Goal: Task Accomplishment & Management: Use online tool/utility

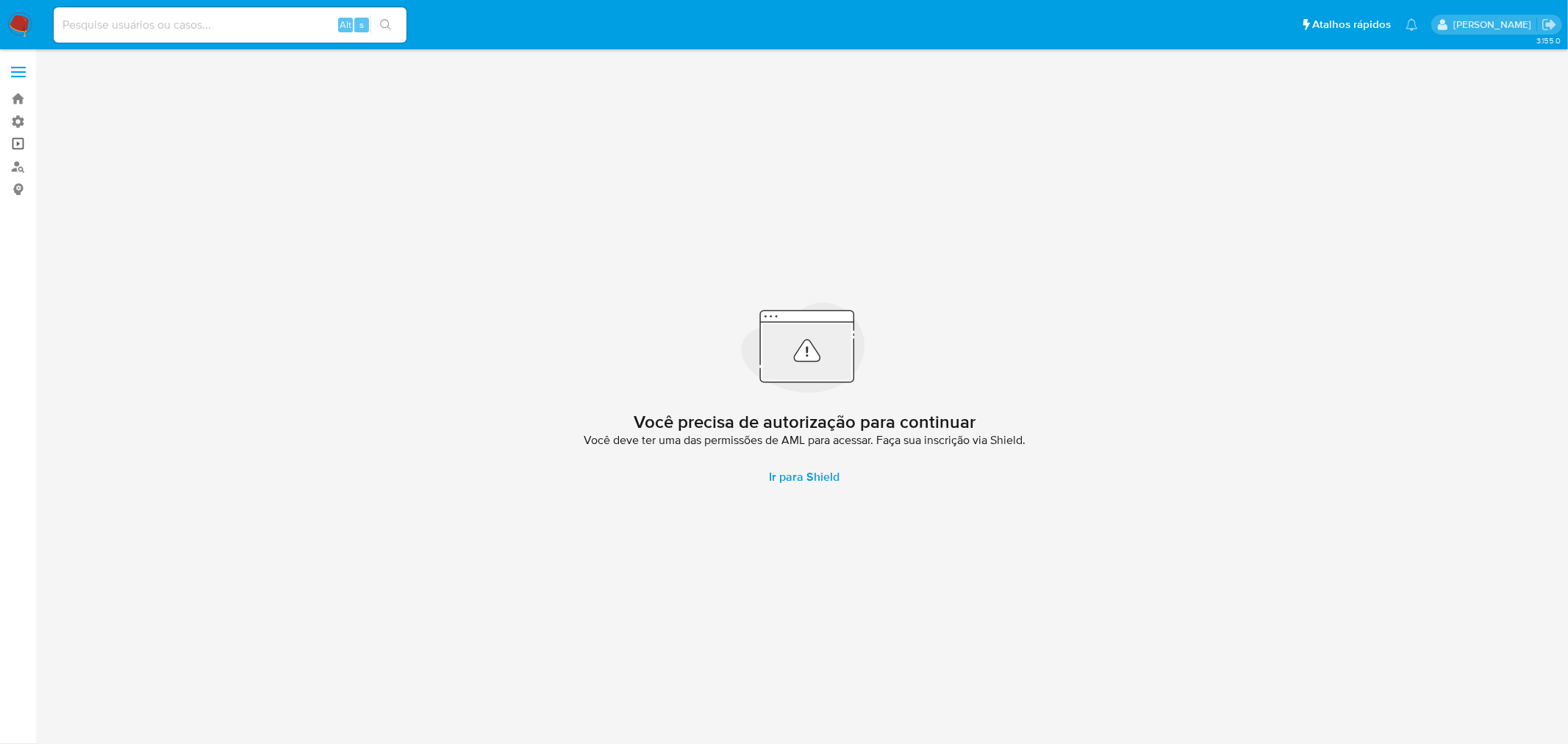
click at [19, 134] on link "Operações em massa" at bounding box center [87, 144] width 175 height 22
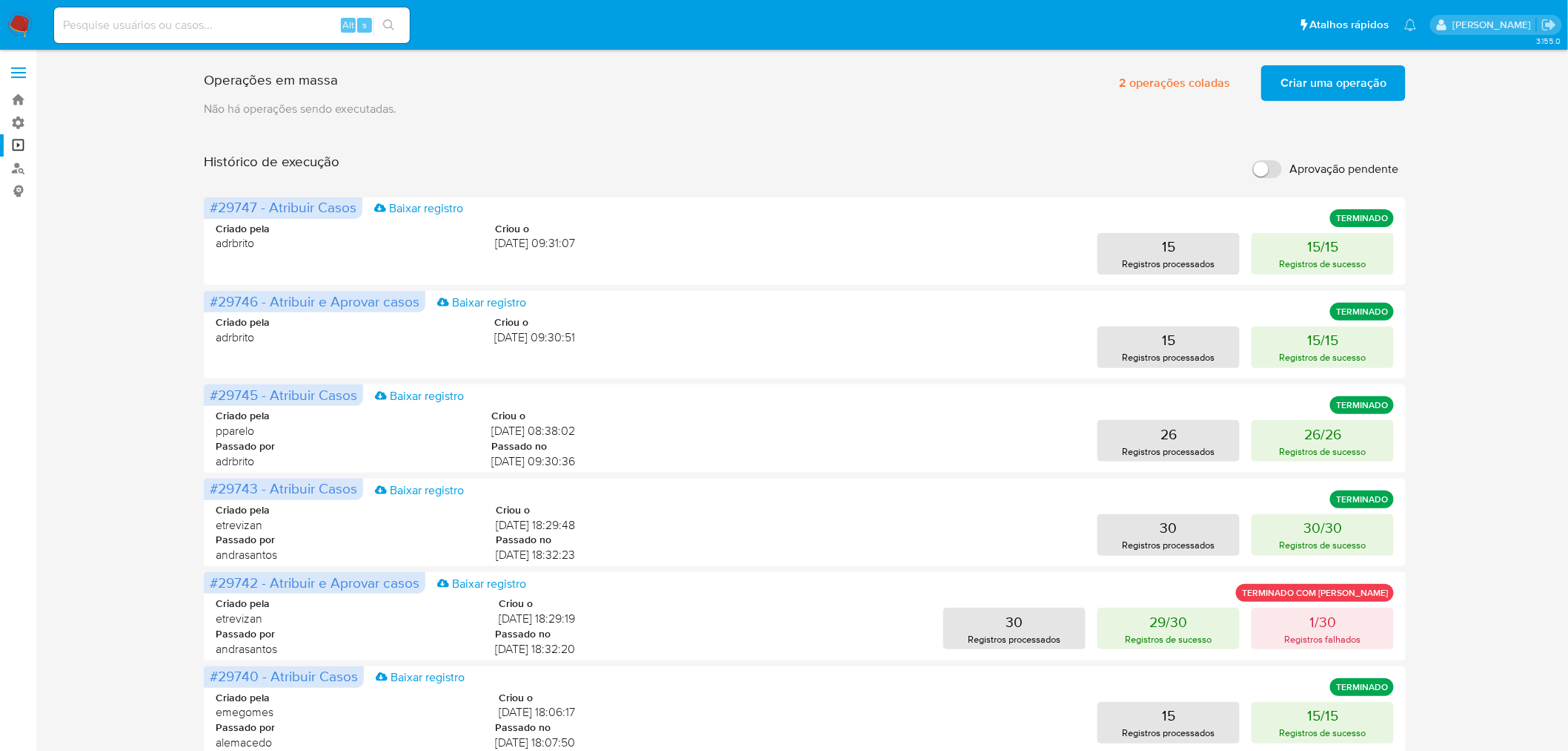
click at [1277, 169] on input "Aprovação pendente" at bounding box center [1267, 169] width 30 height 18
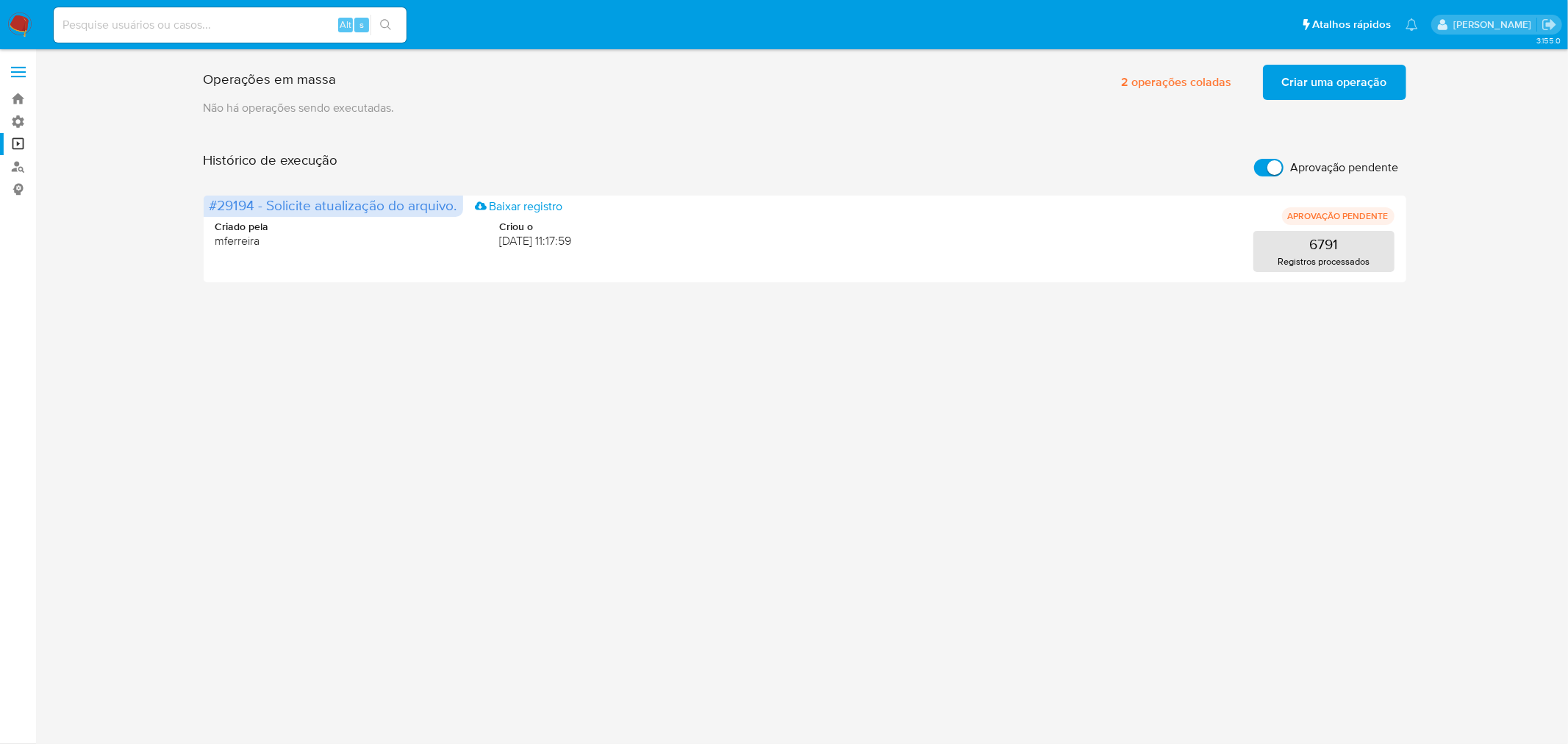
click at [1267, 168] on input "Aprovação pendente" at bounding box center [1269, 168] width 30 height 18
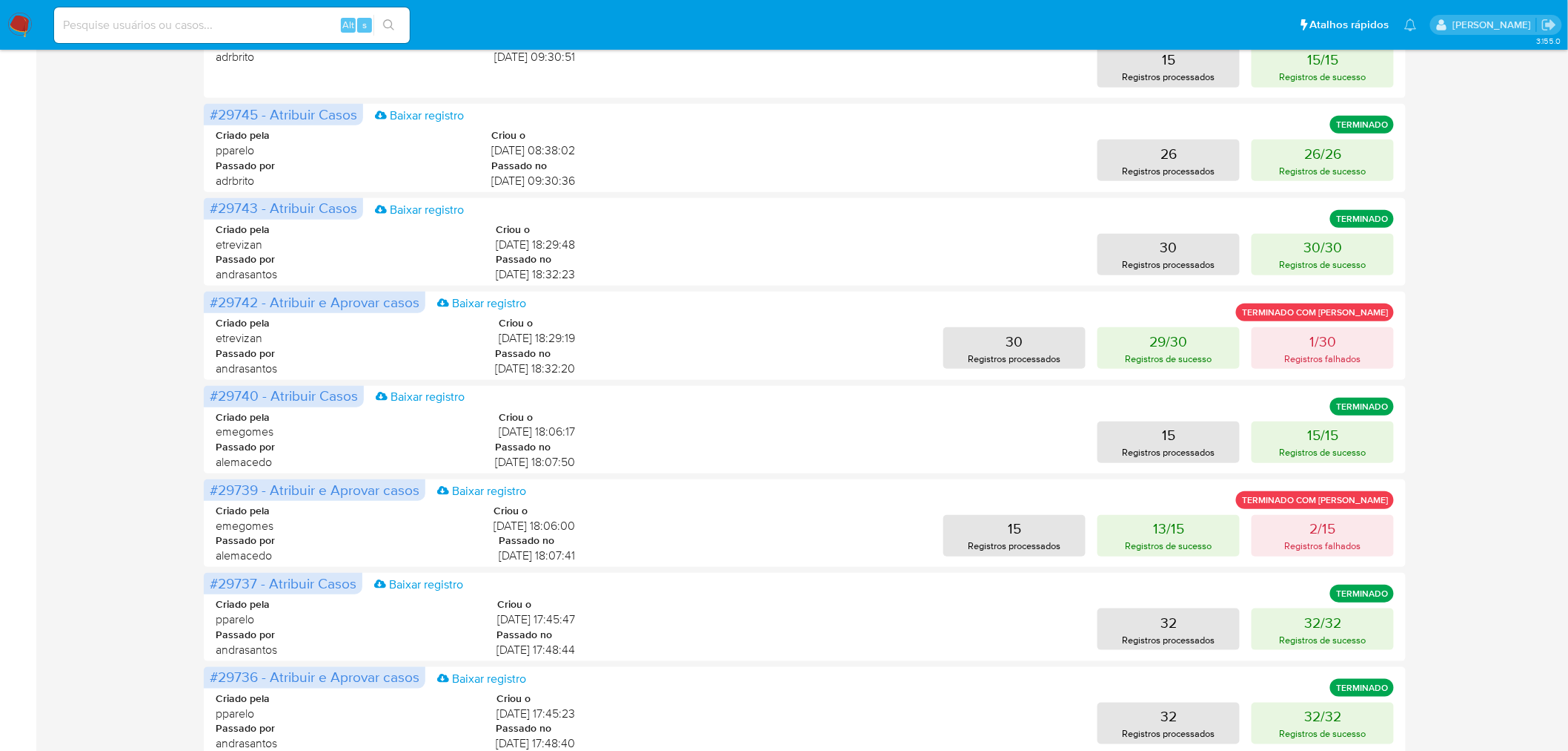
scroll to position [434, 0]
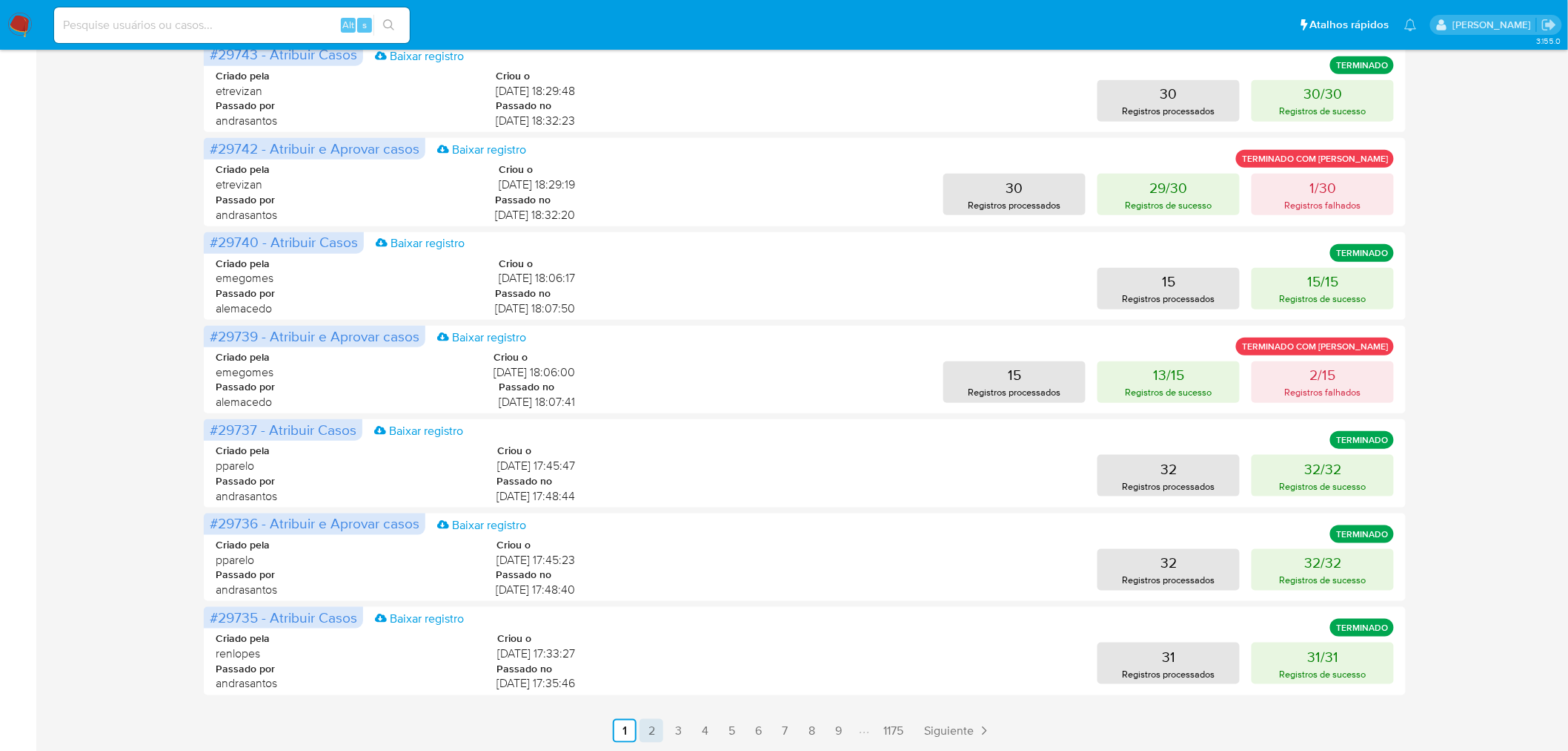
click at [650, 730] on link "2" at bounding box center [652, 730] width 24 height 24
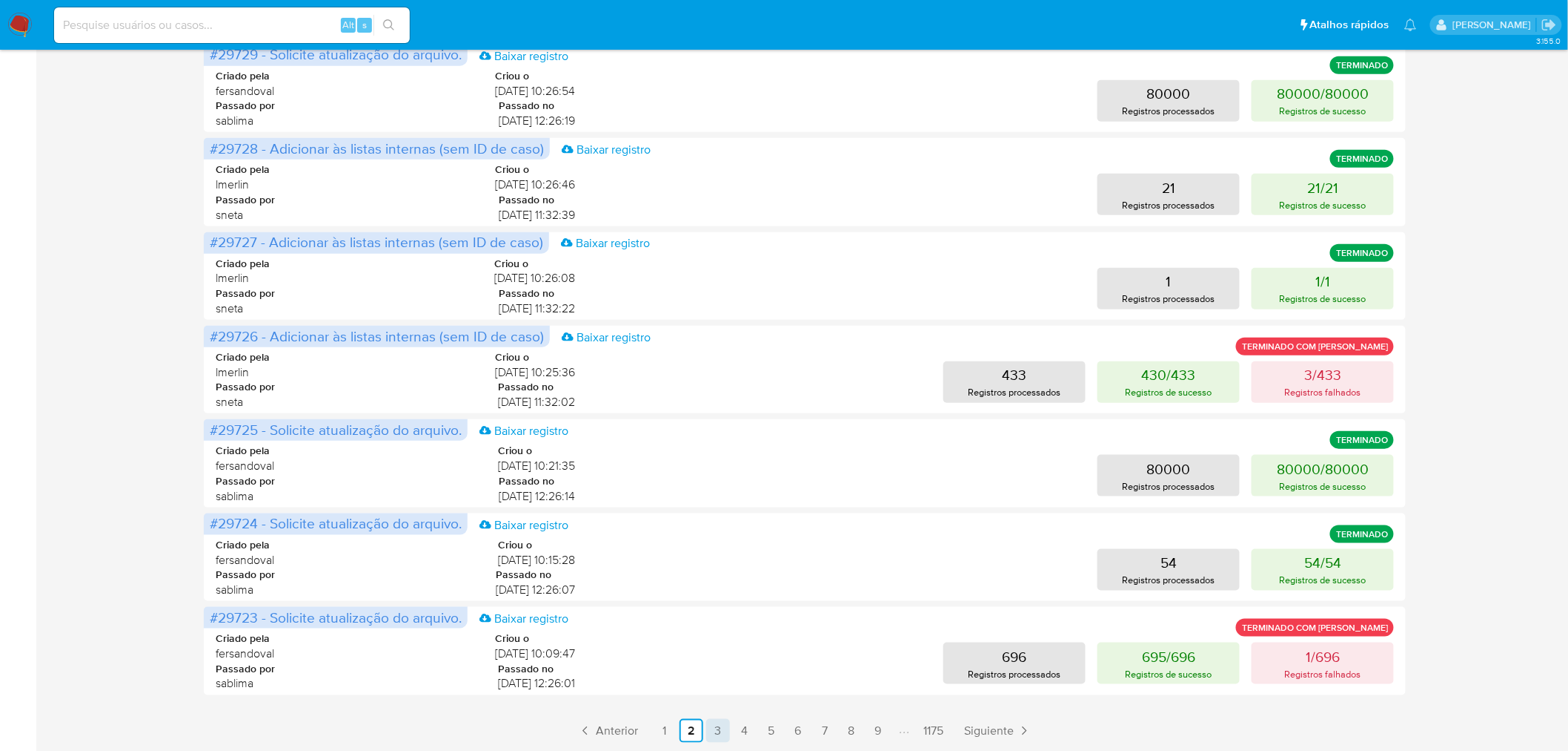
click at [726, 722] on link "3" at bounding box center [718, 730] width 24 height 24
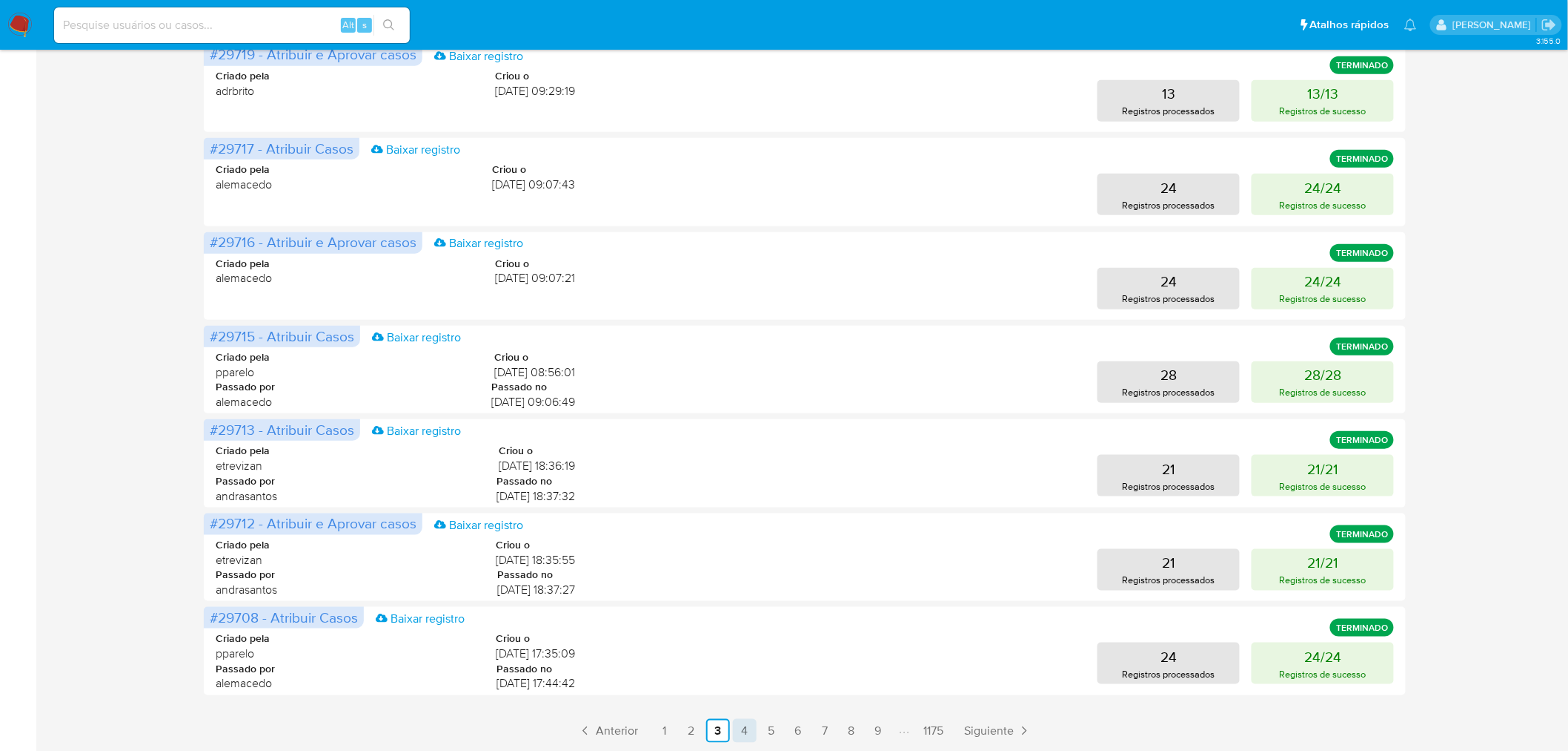
click at [740, 737] on link "4" at bounding box center [745, 730] width 24 height 24
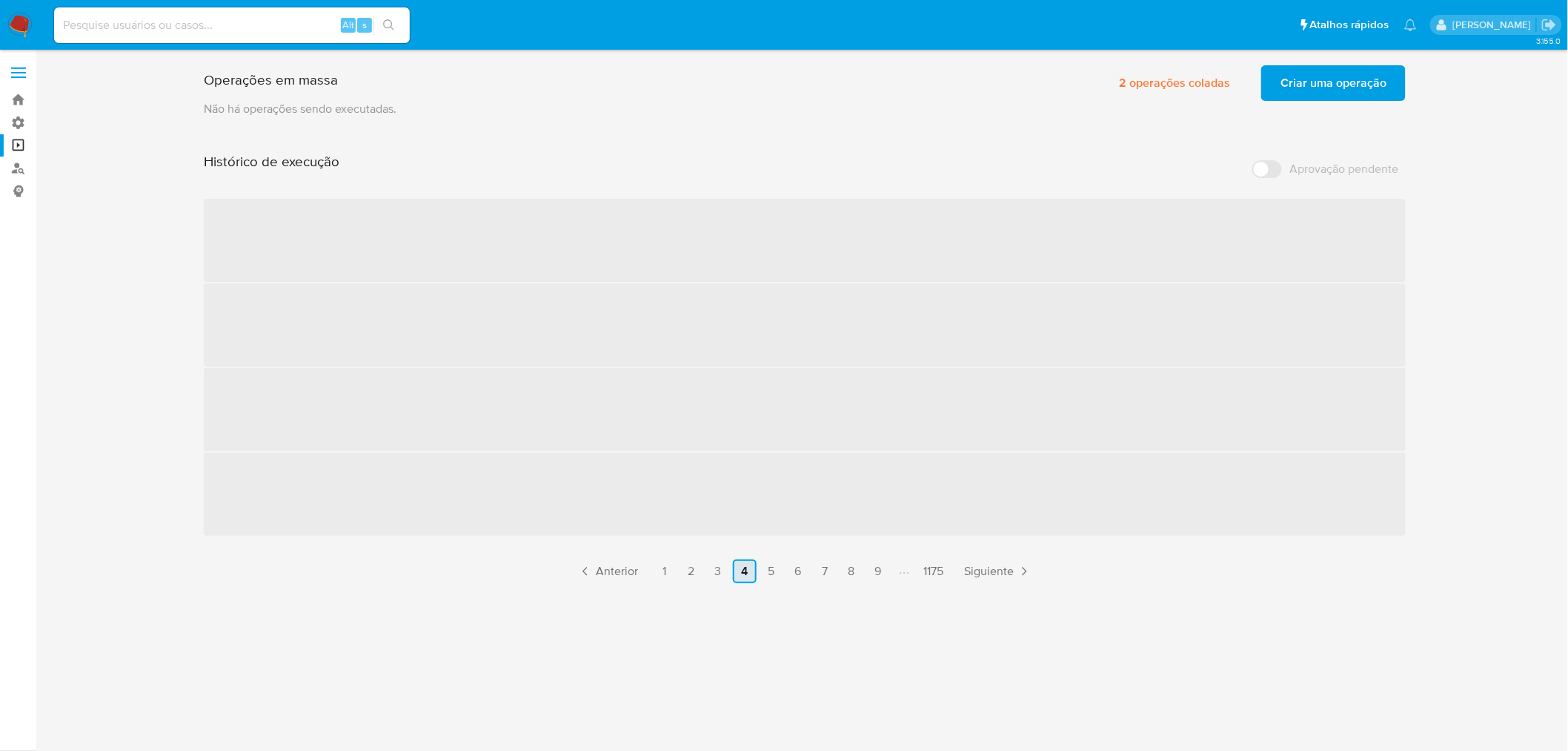
scroll to position [0, 0]
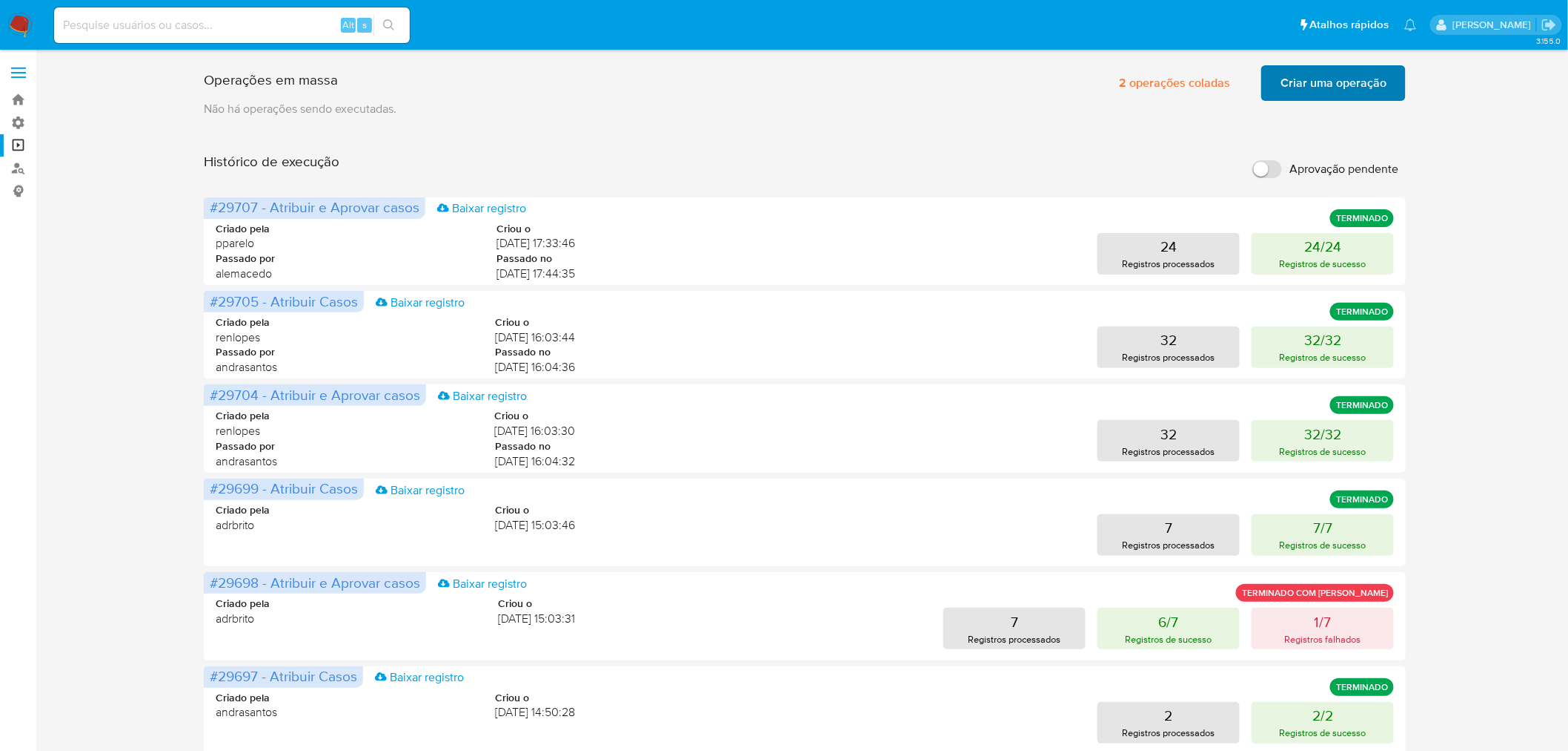
click at [1286, 79] on span "Criar uma operação" at bounding box center [1334, 83] width 106 height 33
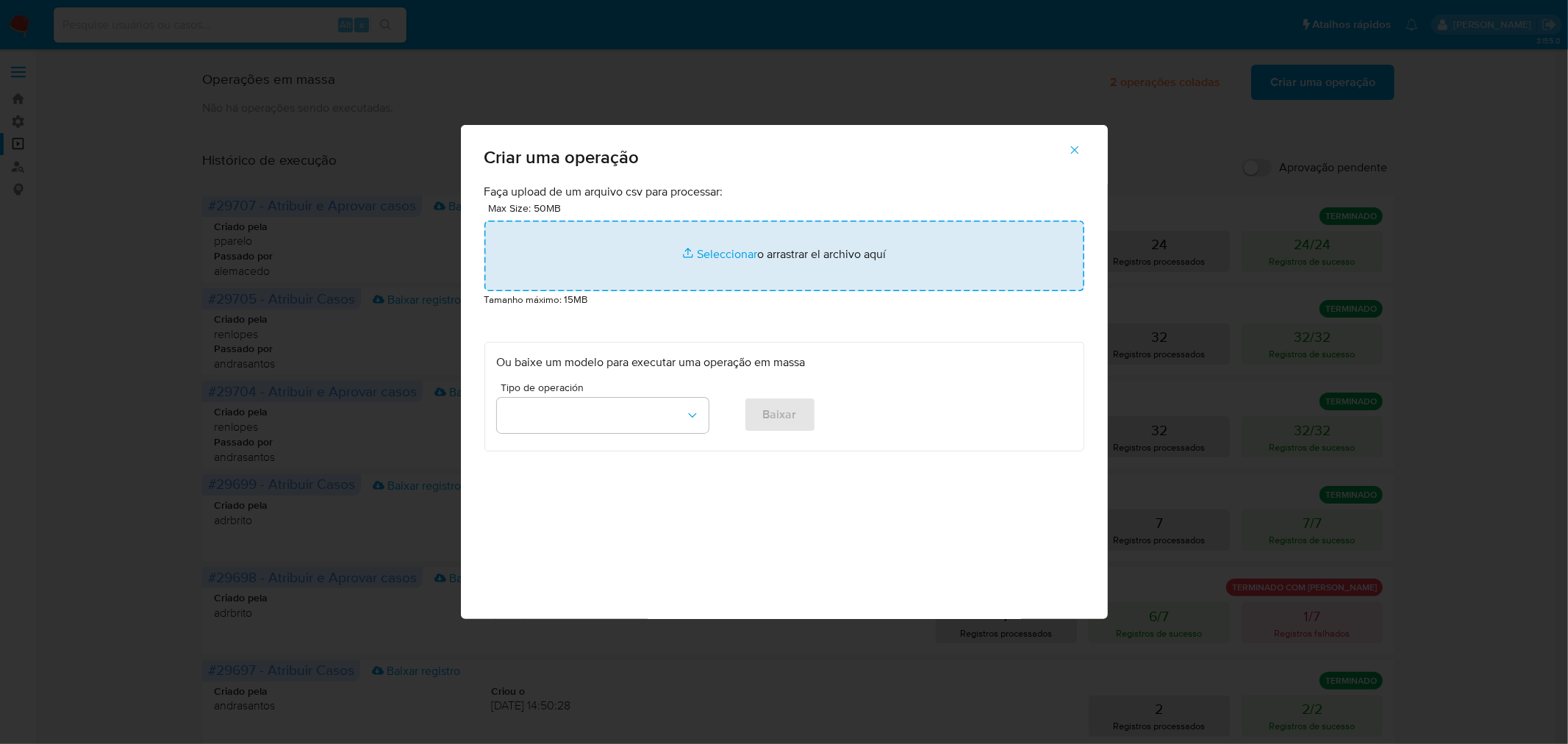
click at [769, 250] on input "file" at bounding box center [785, 256] width 600 height 71
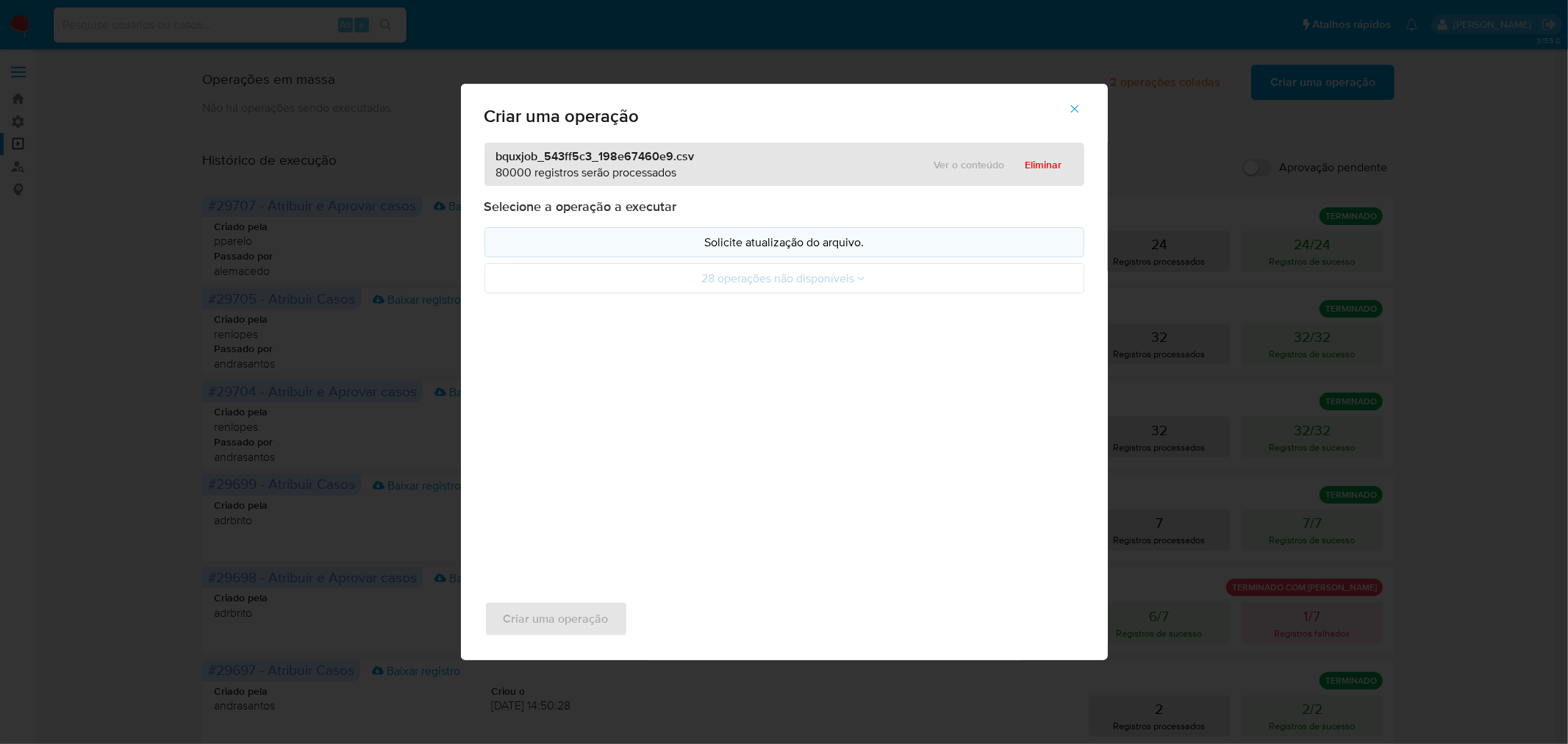
click at [802, 233] on p "Solicite atualização do arquivo." at bounding box center [784, 241] width 575 height 17
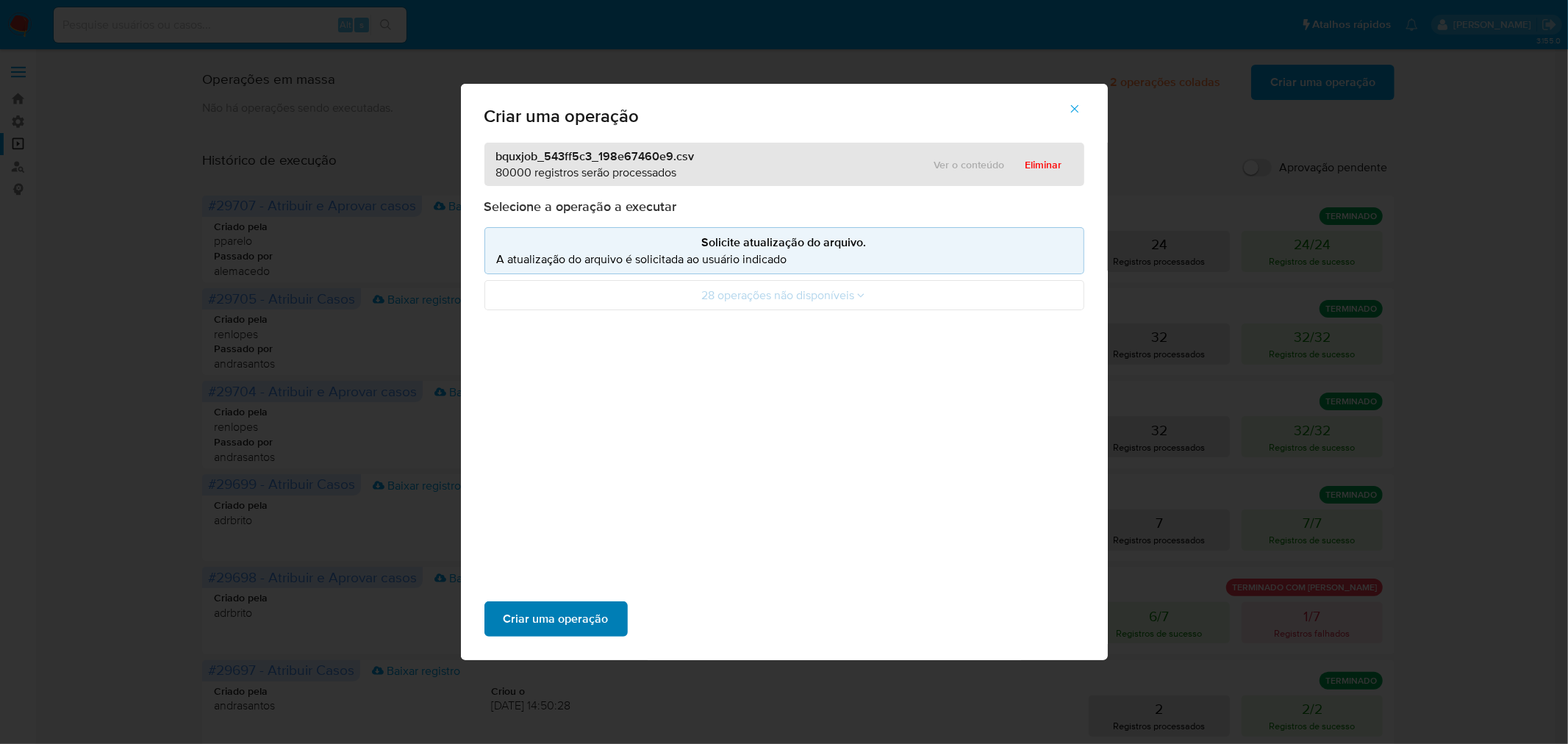
click at [516, 626] on span "Criar uma operação" at bounding box center [556, 618] width 105 height 32
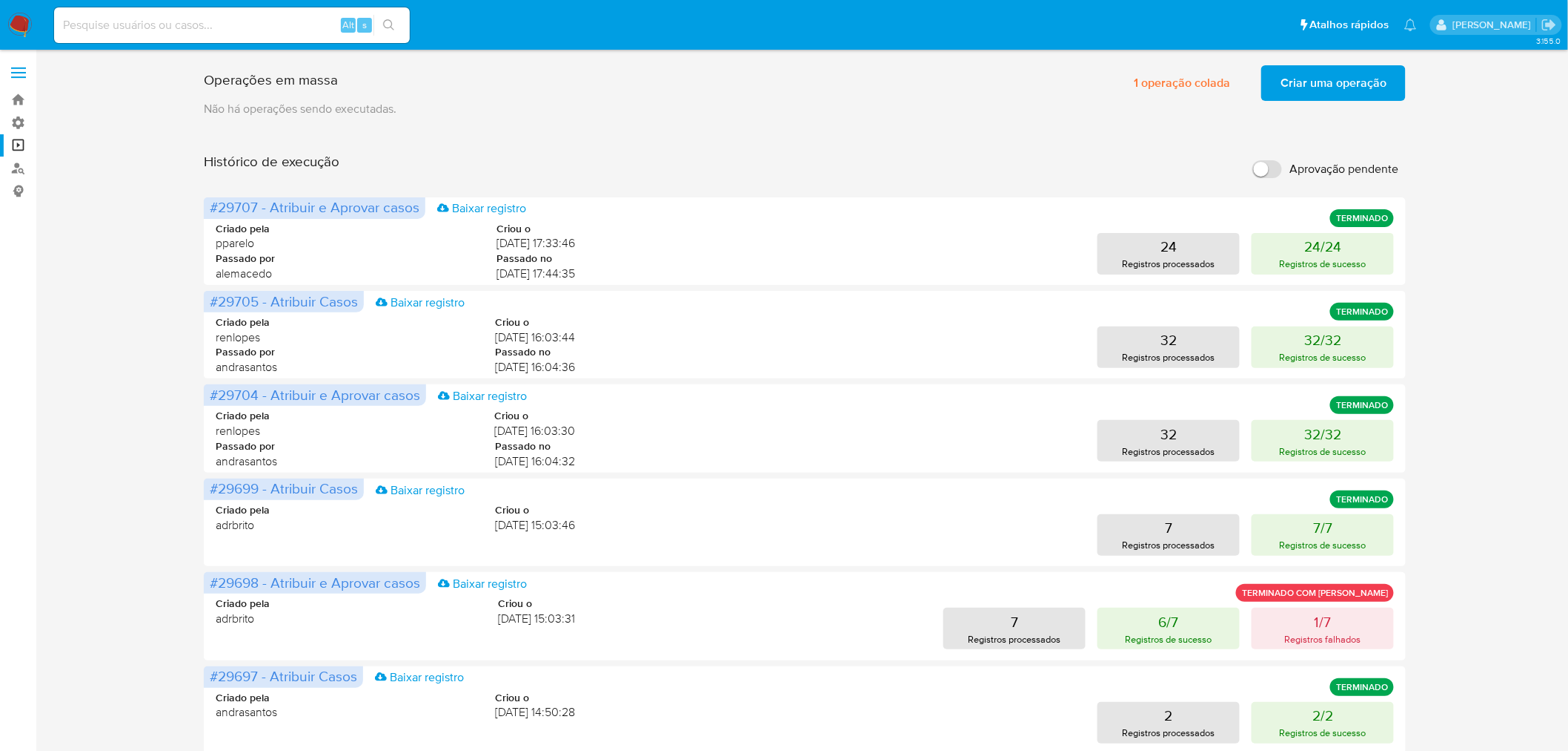
click at [1269, 175] on input "Aprovação pendente" at bounding box center [1267, 169] width 30 height 18
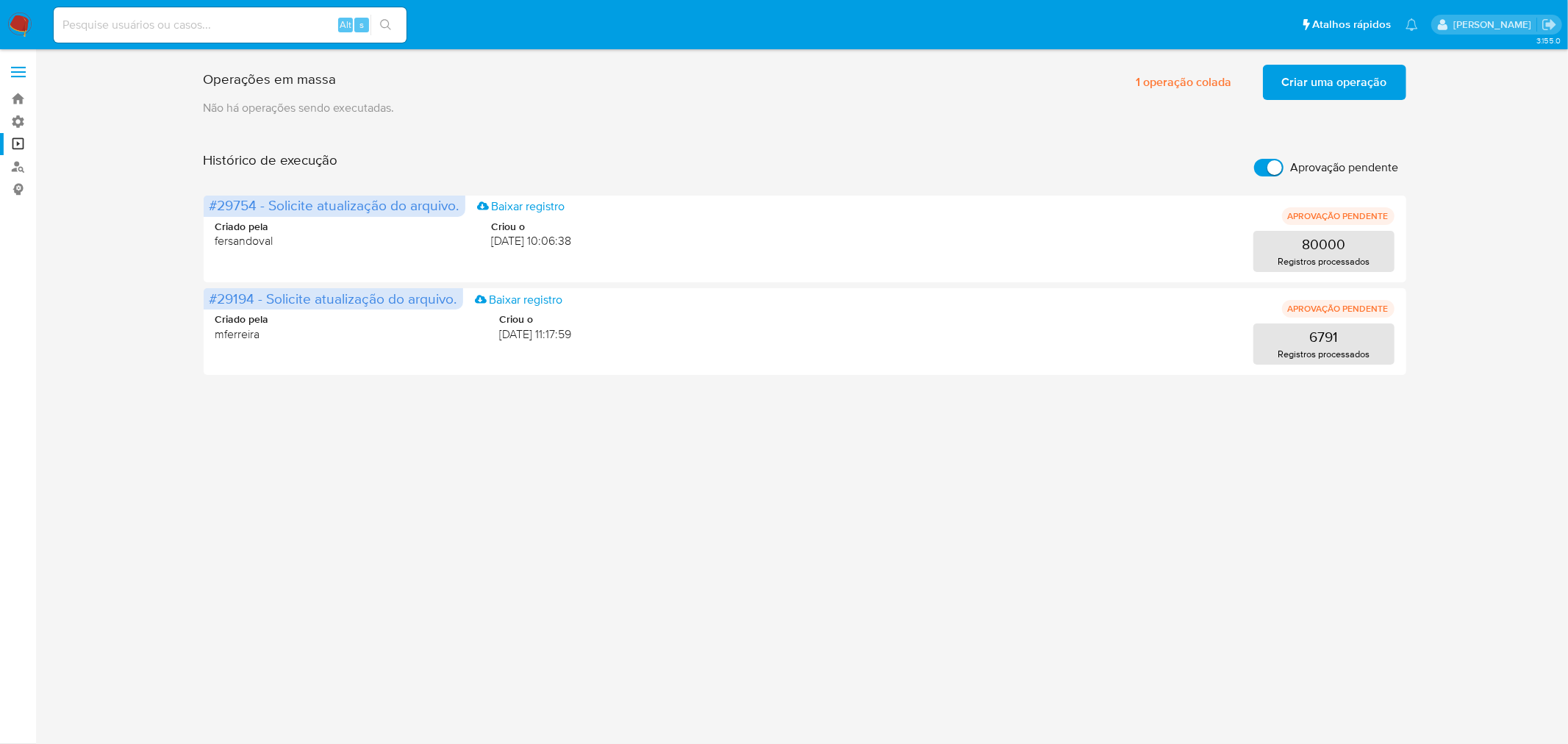
click at [1332, 79] on span "Criar uma operação" at bounding box center [1335, 83] width 105 height 32
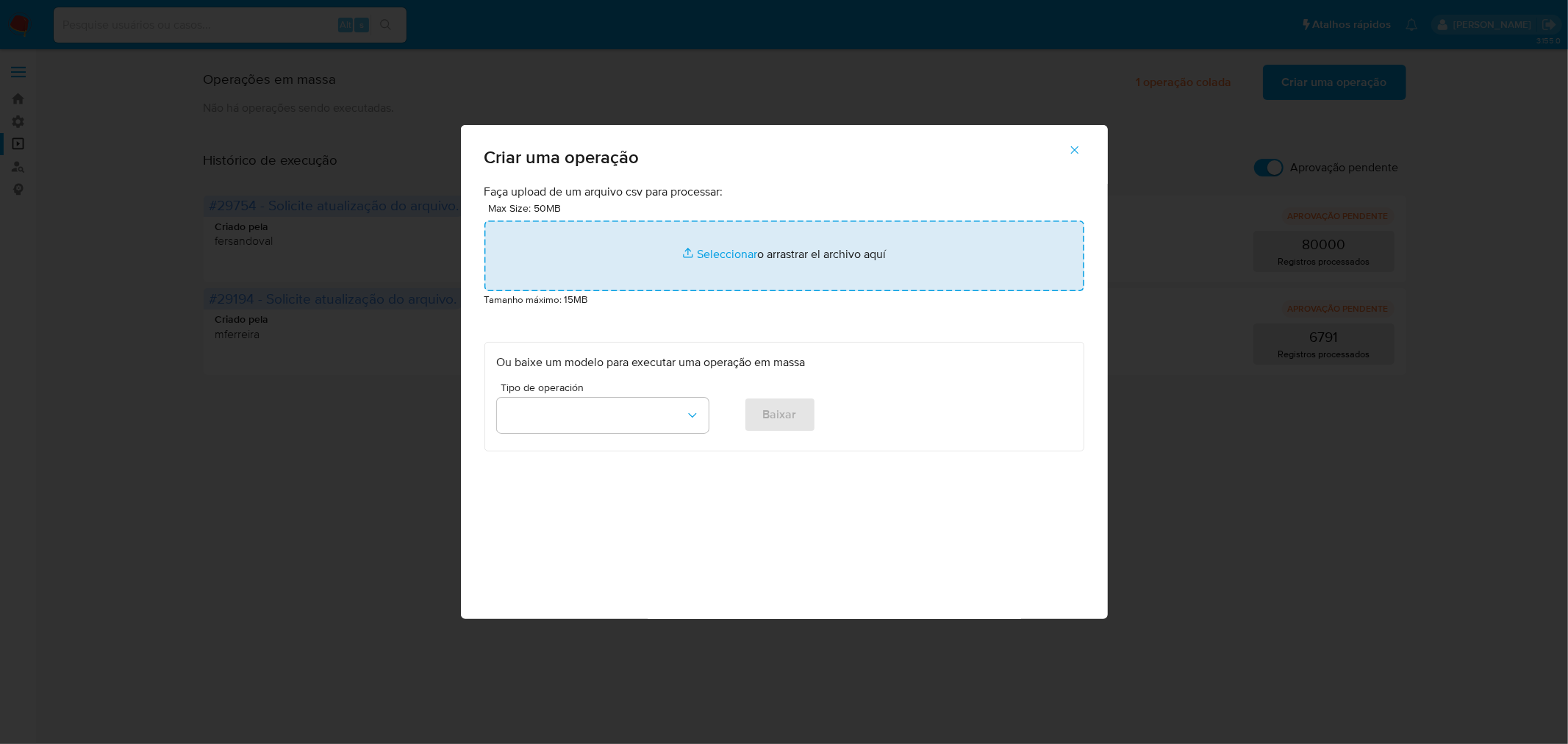
click at [873, 232] on input "file" at bounding box center [785, 256] width 600 height 71
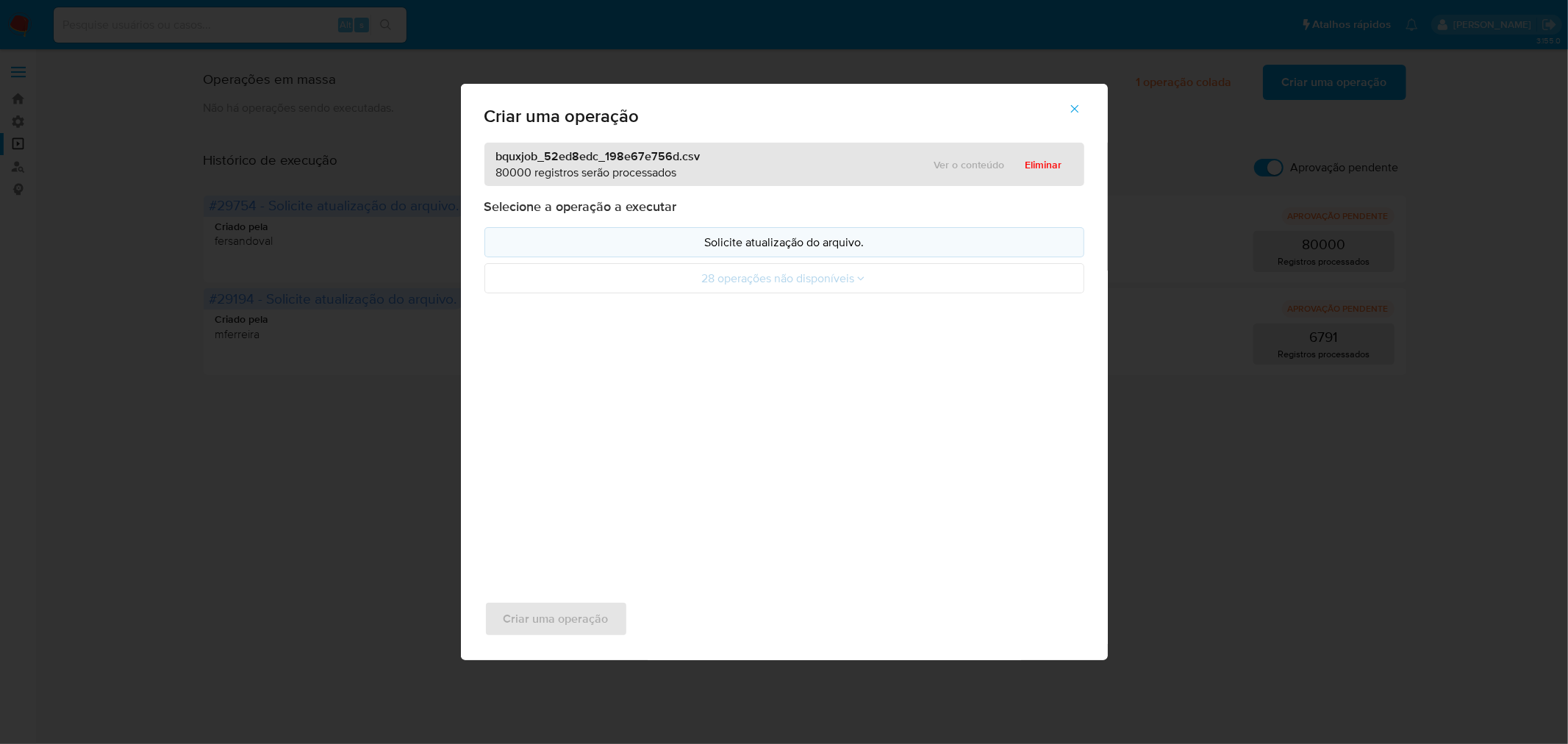
click at [731, 243] on p "Solicite atualização do arquivo." at bounding box center [784, 241] width 575 height 17
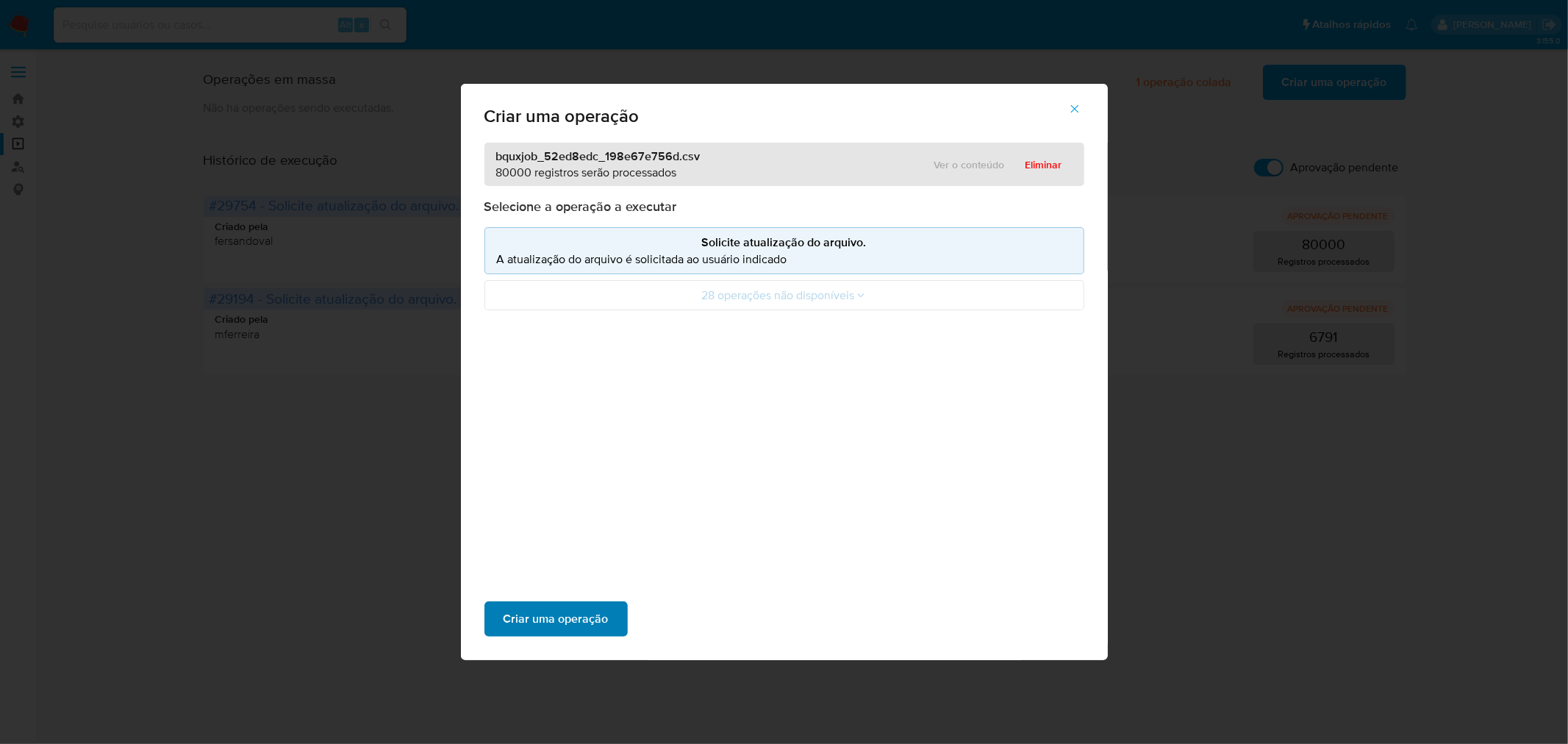
click at [568, 620] on span "Criar uma operação" at bounding box center [556, 618] width 105 height 32
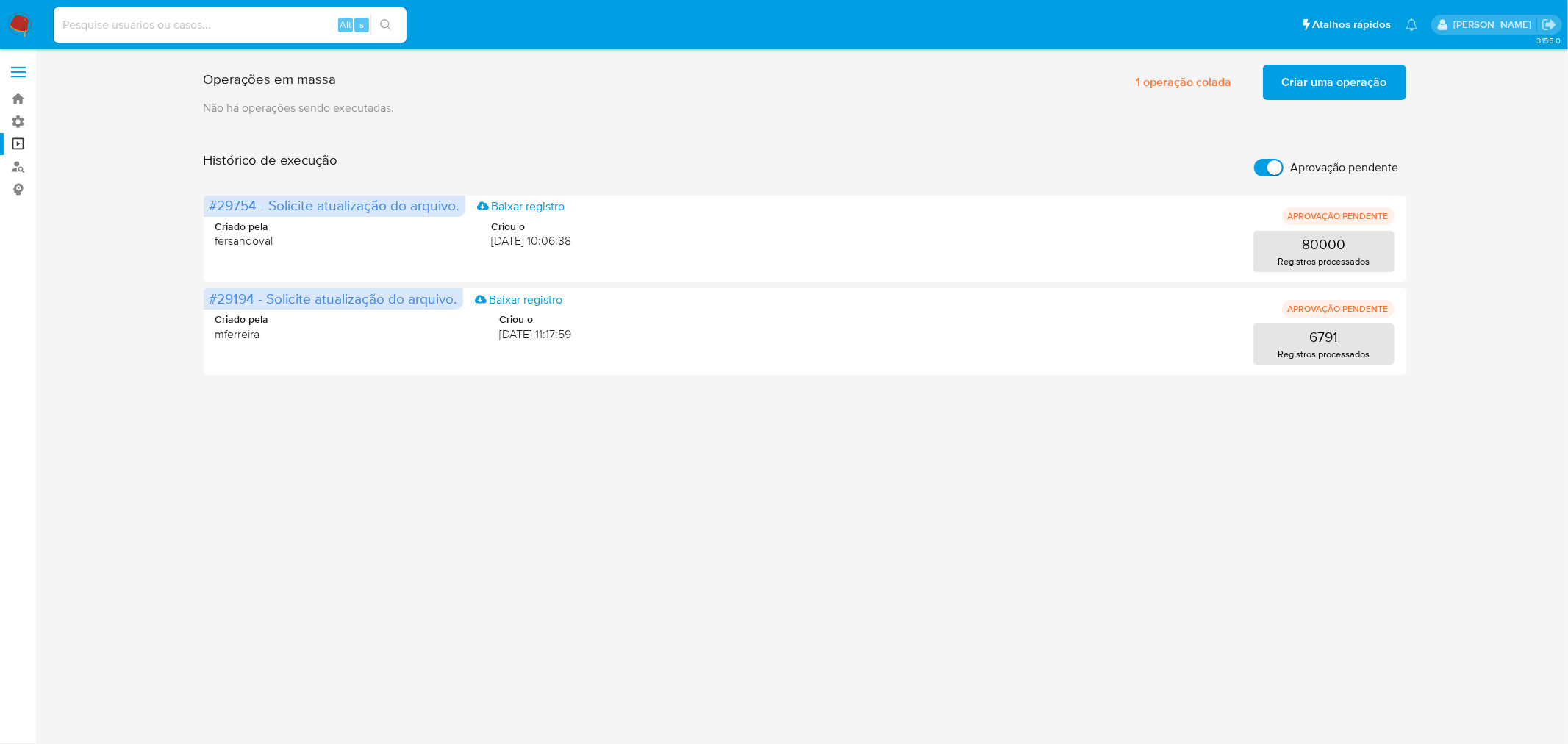
click at [1263, 154] on label "Aprovação pendente" at bounding box center [1327, 168] width 160 height 32
click at [1263, 159] on input "Aprovação pendente" at bounding box center [1269, 168] width 30 height 18
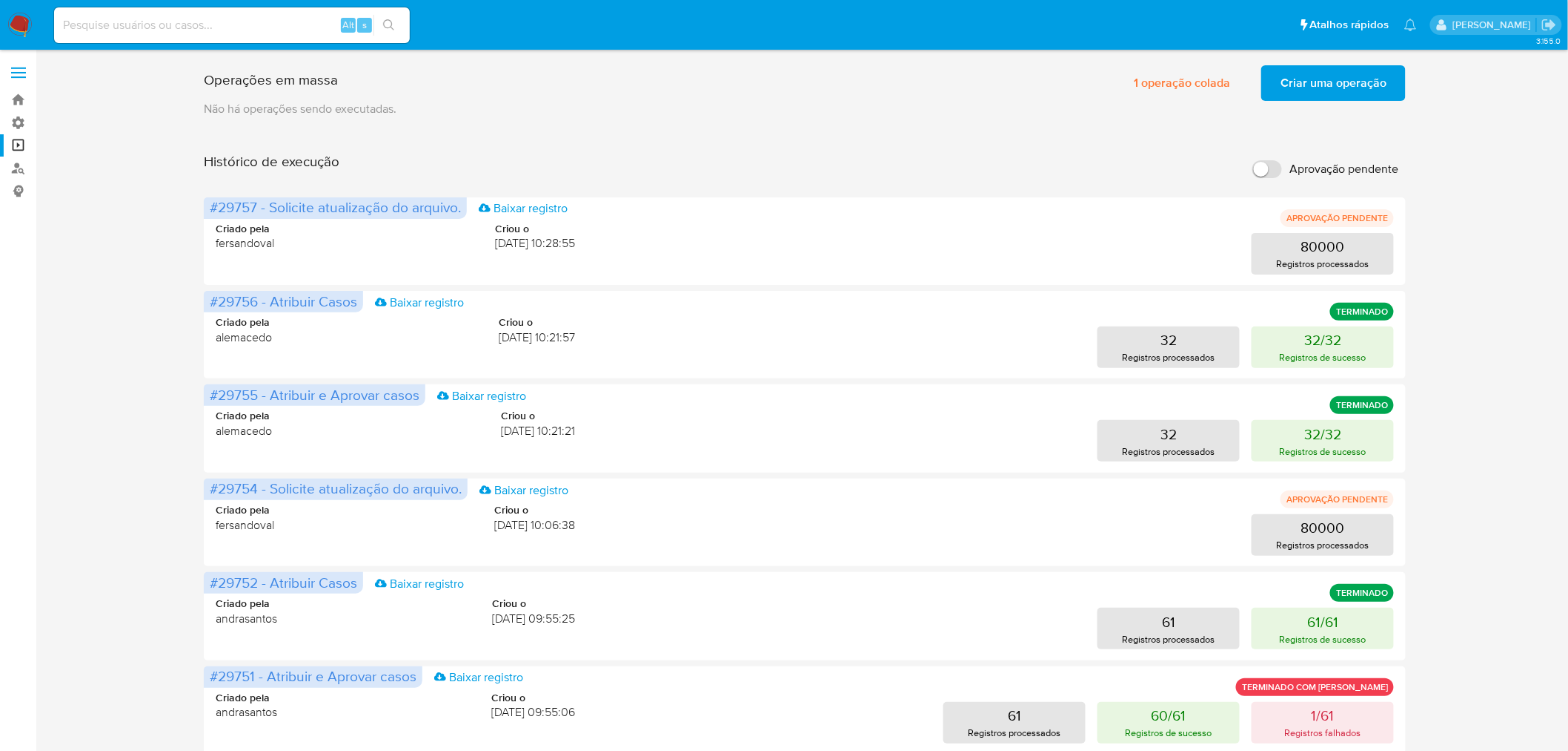
click at [1275, 173] on input "Aprovação pendente" at bounding box center [1267, 169] width 30 height 18
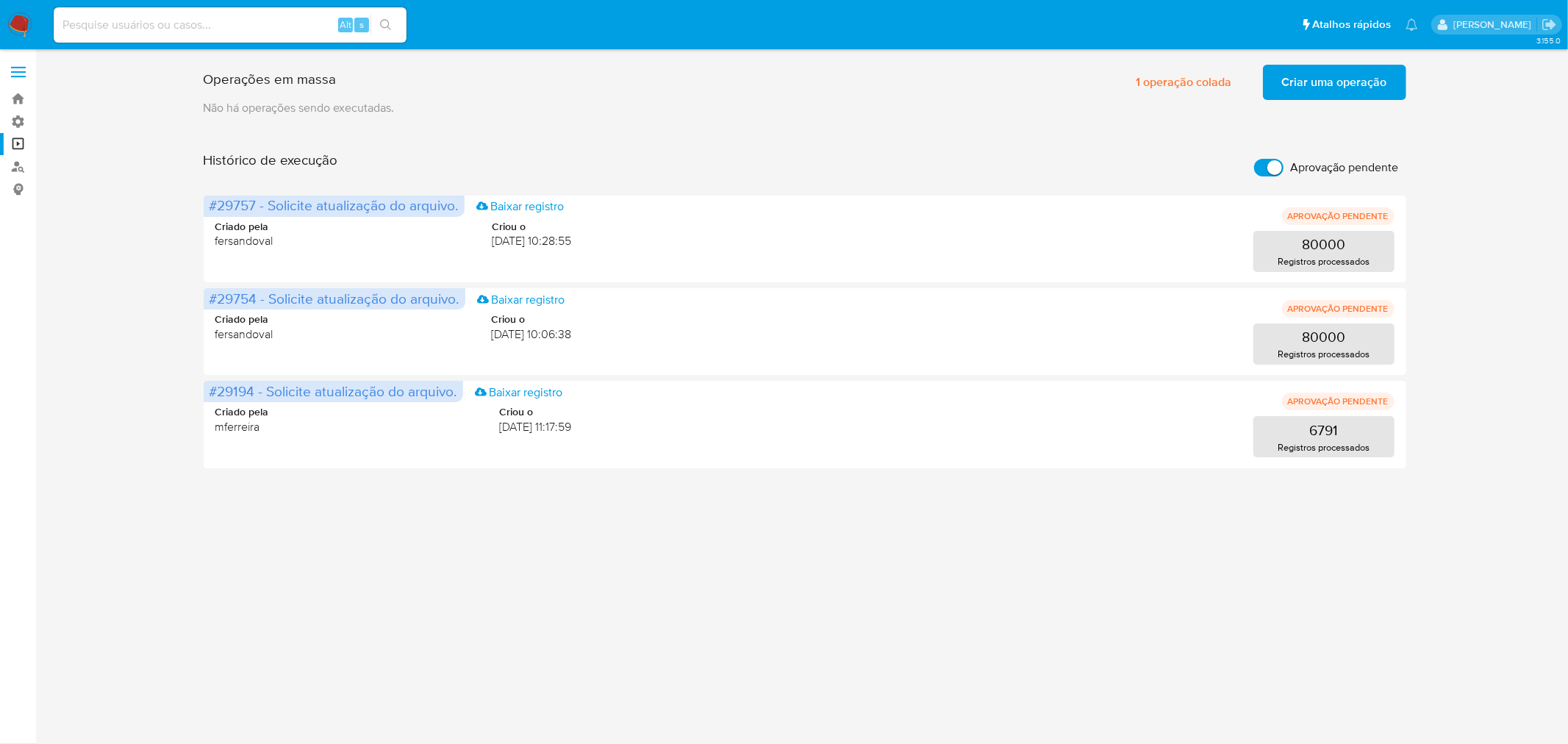
click at [1264, 171] on input "Aprovação pendente" at bounding box center [1269, 168] width 30 height 18
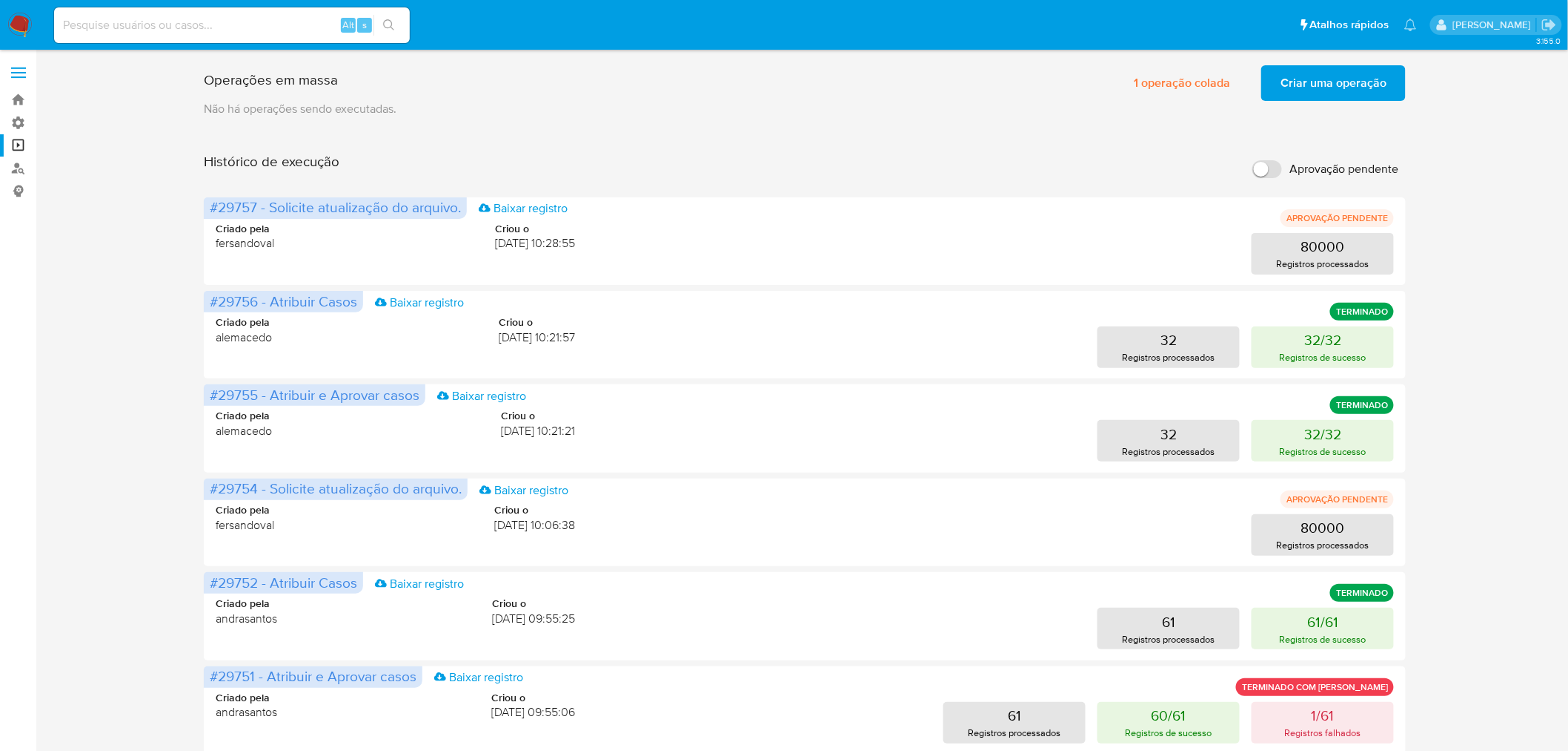
click at [1279, 164] on input "Aprovação pendente" at bounding box center [1267, 169] width 30 height 18
checkbox input "true"
